Goal: Information Seeking & Learning: Check status

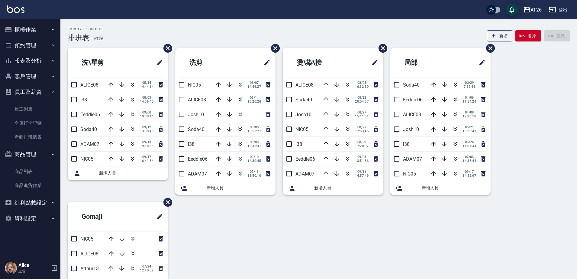
scroll to position [76, 0]
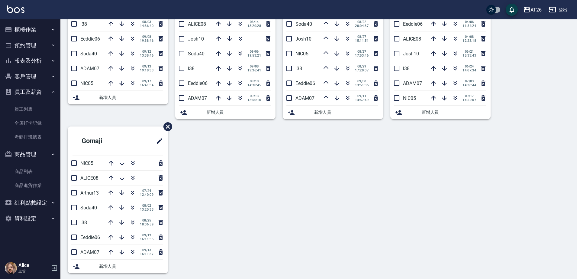
click at [32, 64] on button "報表及分析" at bounding box center [30, 61] width 56 height 16
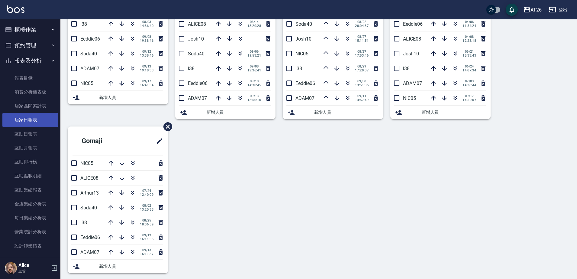
click at [33, 119] on link "店家日報表" at bounding box center [30, 120] width 56 height 14
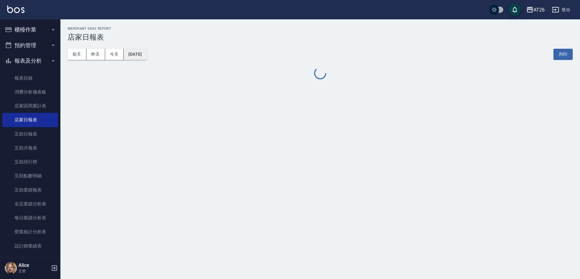
click at [145, 59] on button "[DATE]" at bounding box center [135, 54] width 23 height 11
click at [143, 51] on button "[DATE]" at bounding box center [135, 54] width 23 height 11
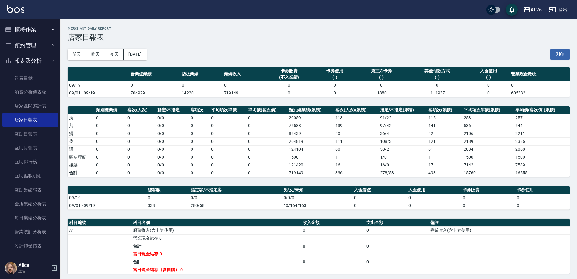
click at [311, 102] on div "AT26 [DATE] 店家日報表 列印時間： [DATE][PHONE_NUMBER]:09 Merchant Daily Report 店家日報表 [DA…" at bounding box center [318, 189] width 517 height 341
click at [146, 50] on button "[DATE]" at bounding box center [135, 54] width 23 height 11
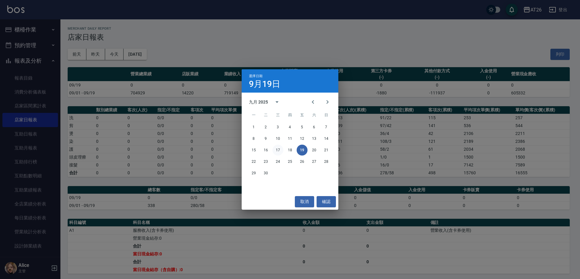
click at [276, 152] on button "17" at bounding box center [278, 149] width 11 height 11
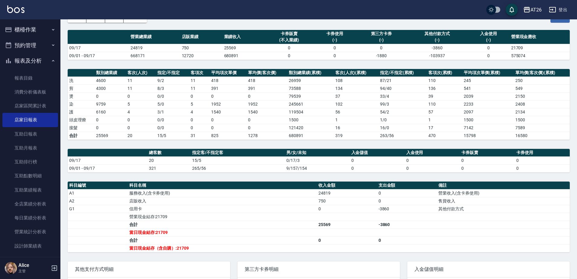
scroll to position [76, 0]
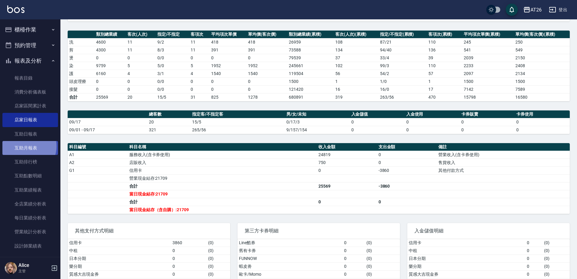
click at [26, 146] on link "互助月報表" at bounding box center [30, 148] width 56 height 14
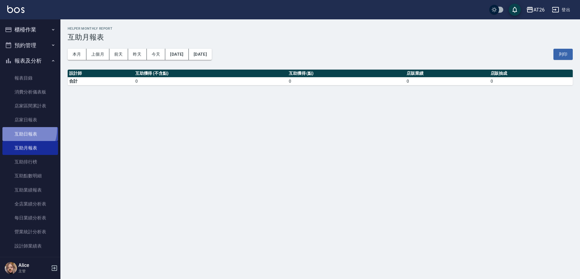
click at [20, 129] on link "互助日報表" at bounding box center [30, 134] width 56 height 14
